Goal: Book appointment/travel/reservation

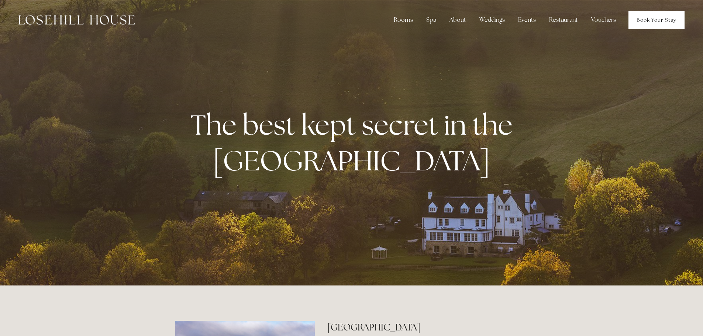
click at [654, 27] on link "Book Your Stay" at bounding box center [657, 20] width 56 height 18
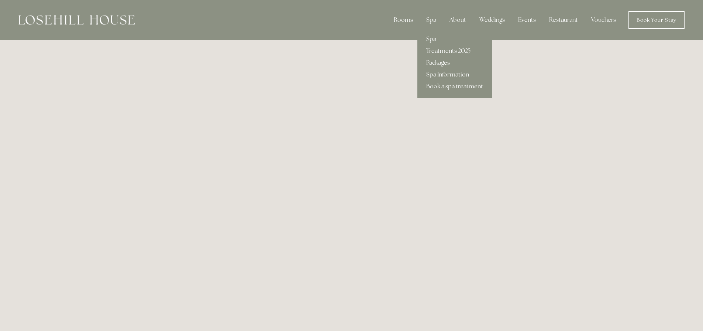
click at [431, 36] on link "Spa" at bounding box center [454, 39] width 75 height 12
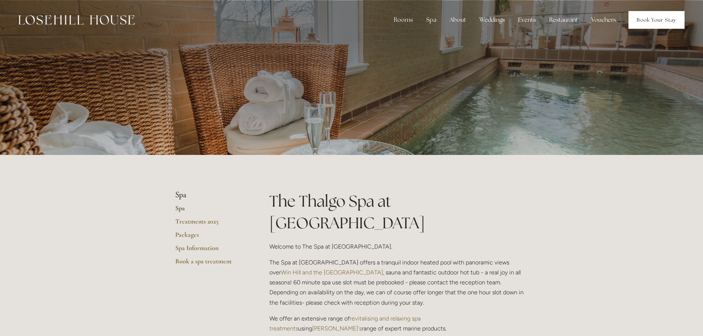
click at [656, 20] on link "Book Your Stay" at bounding box center [657, 20] width 56 height 18
